Goal: Find contact information: Find contact information

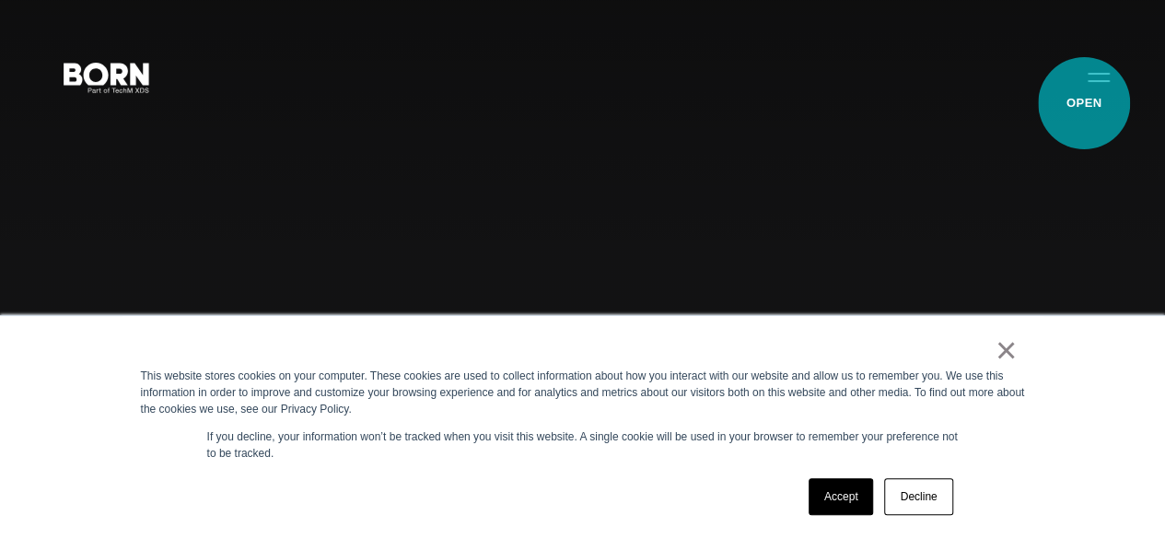
click at [1084, 96] on button "Primary Menu" at bounding box center [1098, 76] width 44 height 39
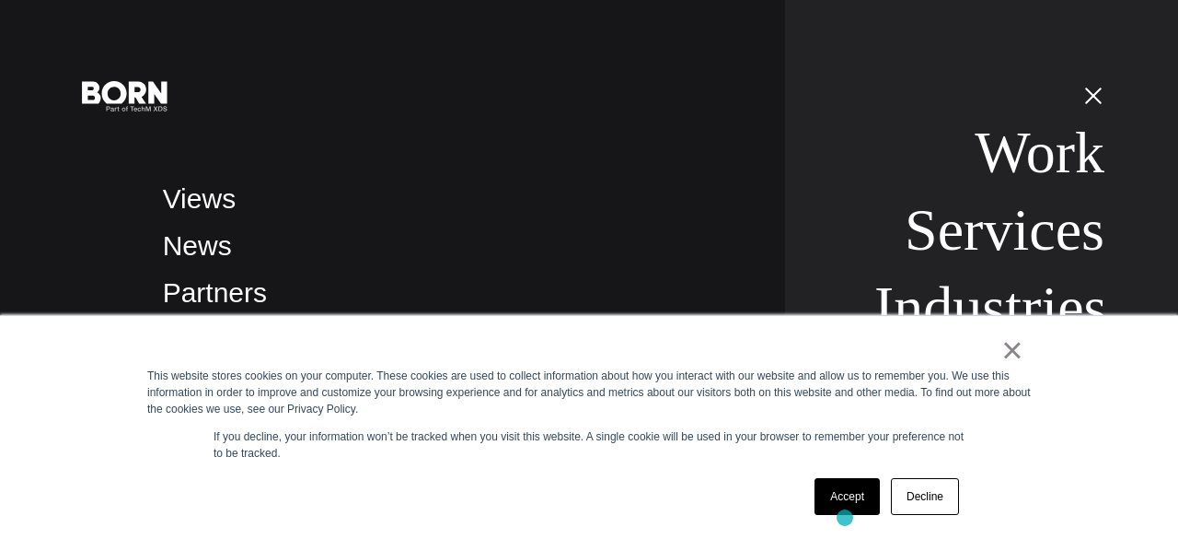
click at [845, 517] on div "Accept Decline" at bounding box center [887, 496] width 156 height 48
click at [865, 497] on link "Accept" at bounding box center [847, 496] width 65 height 37
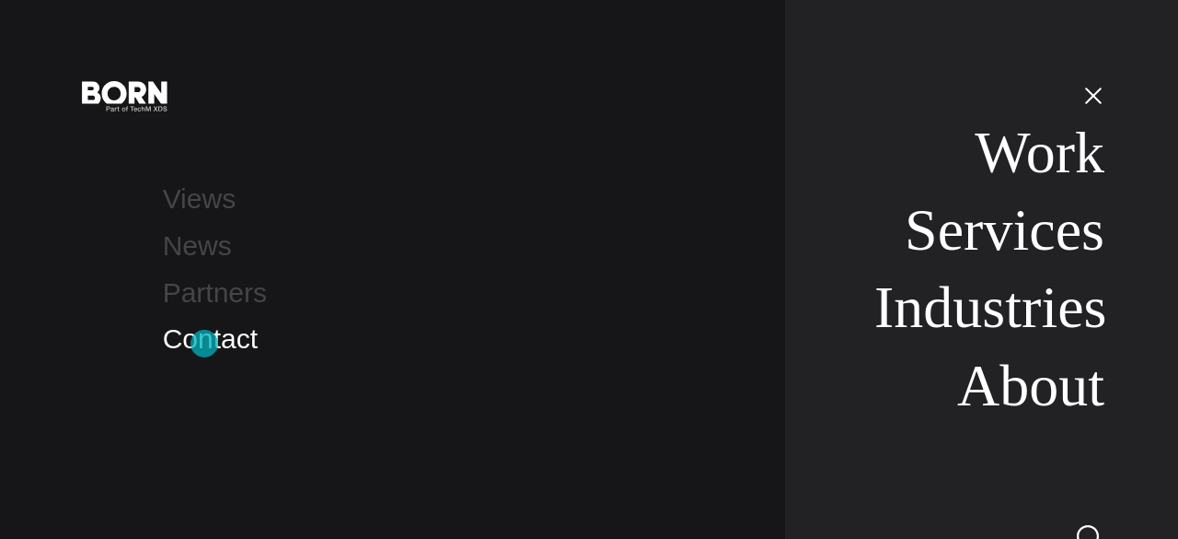
click at [204, 343] on link "Contact" at bounding box center [210, 338] width 95 height 30
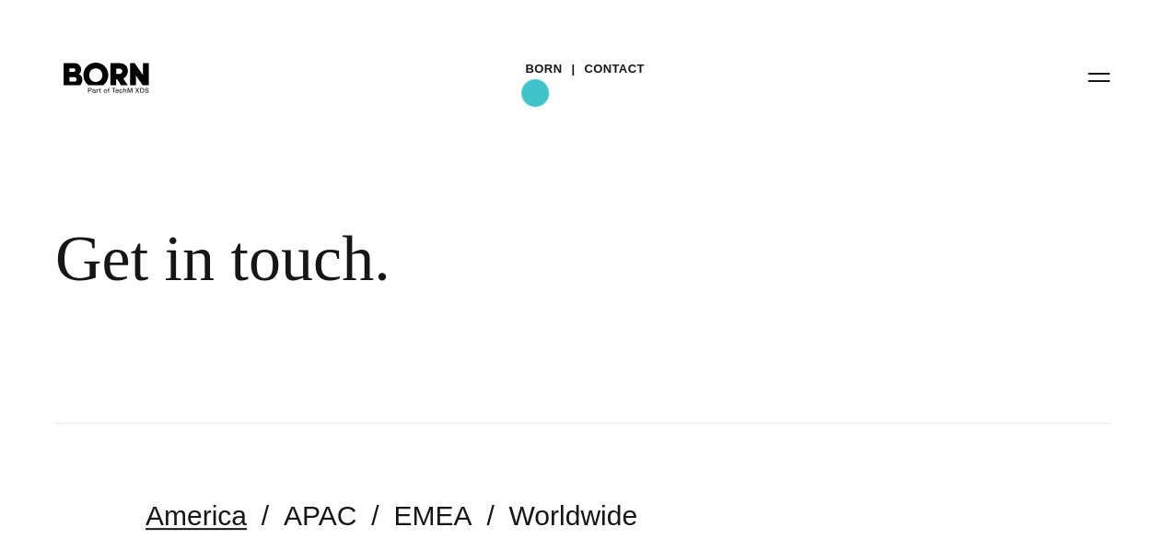
click at [535, 83] on link "BORN" at bounding box center [543, 69] width 37 height 28
